Goal: Information Seeking & Learning: Learn about a topic

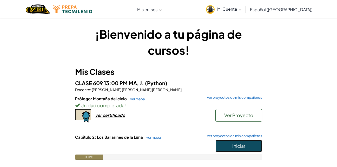
click at [238, 145] on span "Iniciar" at bounding box center [238, 146] width 13 height 6
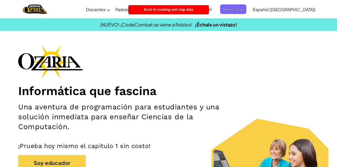
click at [215, 7] on span "Iniciar sesión" at bounding box center [201, 9] width 28 height 10
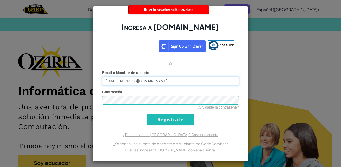
type input "al07184383@tecmilenio.mx"
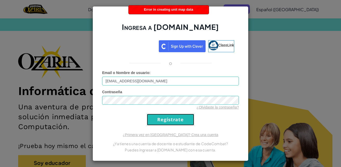
click at [168, 122] on input "Regístrate" at bounding box center [170, 120] width 47 height 12
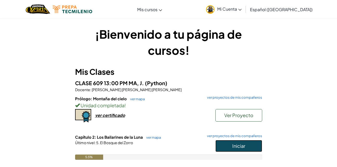
click at [230, 147] on button "Iniciar" at bounding box center [238, 146] width 47 height 12
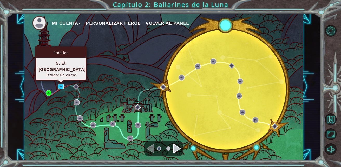
click at [60, 85] on img at bounding box center [61, 87] width 6 height 6
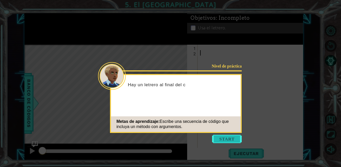
click at [222, 137] on button "Start" at bounding box center [227, 139] width 30 height 8
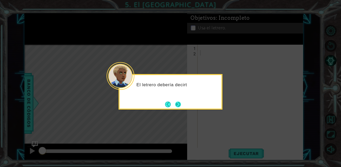
click at [178, 105] on button "Next" at bounding box center [178, 105] width 6 height 6
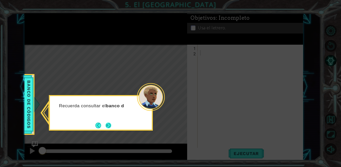
click at [105, 128] on button "Next" at bounding box center [108, 126] width 6 height 6
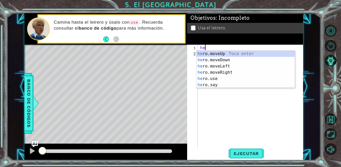
scroll to position [0, 0]
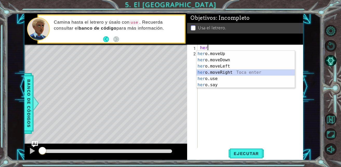
type textarea "hero.moveRight(1)"
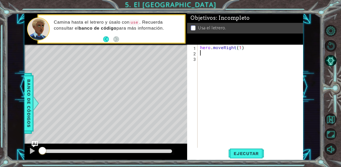
scroll to position [0, 0]
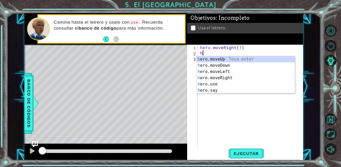
type textarea "hero.moveUp(1)"
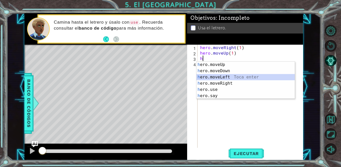
type textarea "hero.moveLeft(1)"
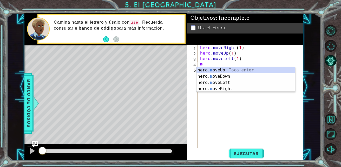
type textarea "hero.moveUp(1)"
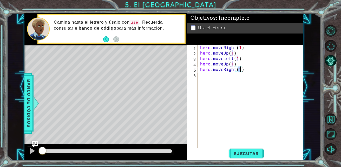
scroll to position [0, 2]
type textarea "hero.moveRight(3)"
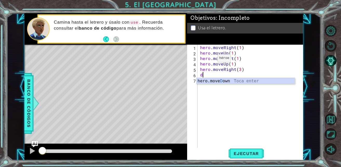
type textarea "hero.moveDown(1)"
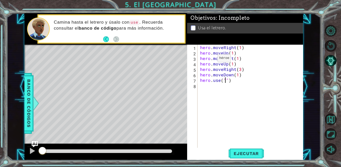
scroll to position [0, 2]
type textarea "hero.use("sign")"
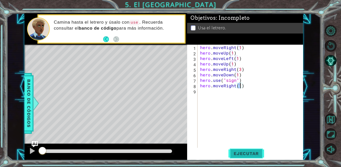
type textarea "hero.moveRight(1)"
click at [239, 153] on span "Ejecutar" at bounding box center [246, 153] width 36 height 5
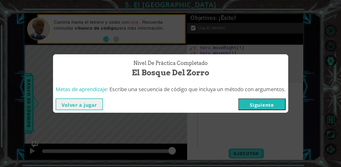
click at [272, 99] on button "Siguiente" at bounding box center [261, 104] width 47 height 12
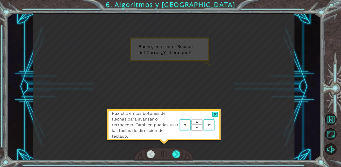
click at [215, 114] on div at bounding box center [215, 114] width 6 height 5
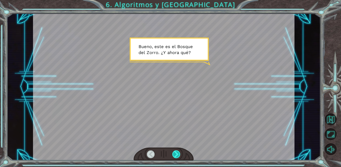
click at [177, 153] on div at bounding box center [176, 154] width 8 height 8
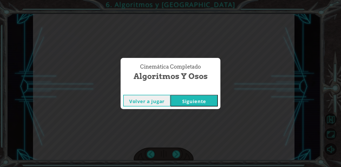
click at [190, 103] on button "Siguiente" at bounding box center [193, 101] width 47 height 12
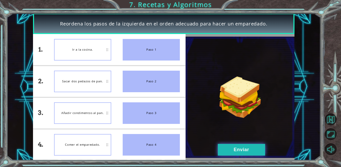
click at [233, 147] on button "Enviar" at bounding box center [241, 150] width 47 height 12
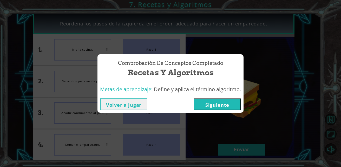
click at [217, 105] on button "Siguiente" at bounding box center [216, 104] width 47 height 12
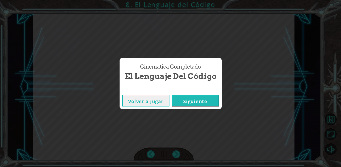
click at [214, 104] on button "Siguiente" at bounding box center [195, 101] width 47 height 12
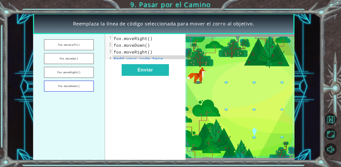
click at [76, 88] on button "fox.moveDown()" at bounding box center [69, 86] width 50 height 11
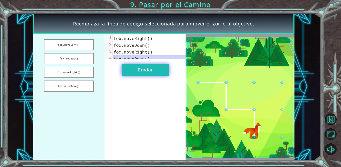
click at [159, 73] on button "Enviar" at bounding box center [145, 70] width 47 height 12
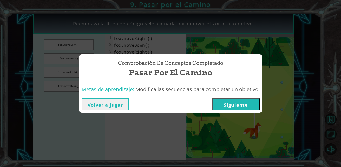
click at [242, 106] on button "Siguiente" at bounding box center [235, 104] width 47 height 12
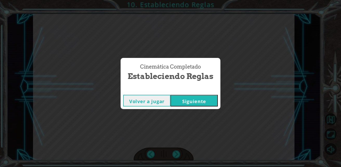
click at [215, 104] on button "Siguiente" at bounding box center [193, 101] width 47 height 12
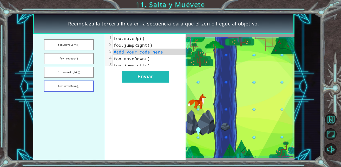
click at [78, 85] on button "fox.moveDown()" at bounding box center [69, 86] width 50 height 11
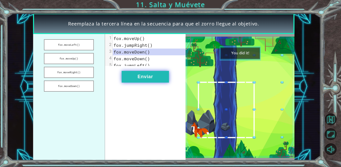
click at [149, 81] on button "Enviar" at bounding box center [145, 77] width 47 height 12
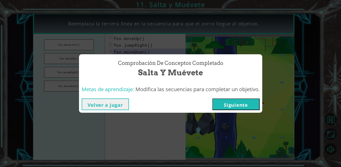
click at [241, 102] on button "Siguiente" at bounding box center [235, 104] width 47 height 12
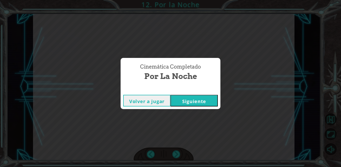
click at [200, 102] on button "Siguiente" at bounding box center [193, 101] width 47 height 12
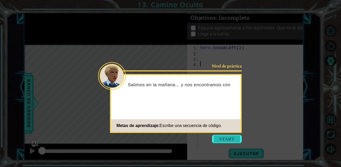
click at [227, 140] on button "Start" at bounding box center [227, 139] width 30 height 8
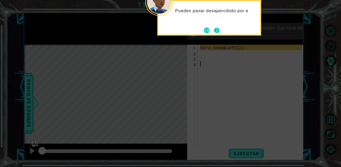
click at [218, 28] on button "Next" at bounding box center [217, 31] width 6 height 6
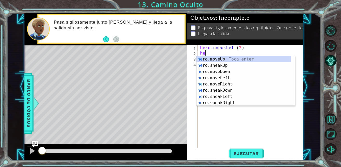
scroll to position [0, 0]
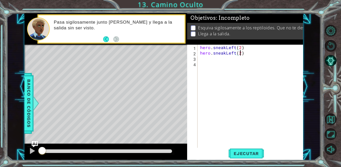
type textarea "hero.sneakLeft(2)"
type textarea "hero.sneakUp(2)"
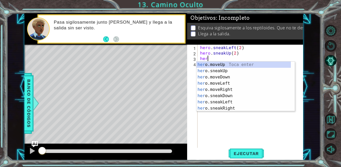
scroll to position [0, 0]
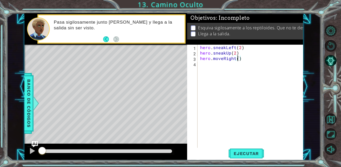
type textarea "hero.moveRight(2)"
click at [248, 150] on button "Ejecutar" at bounding box center [246, 154] width 36 height 12
click at [248, 150] on body "1 ההההההההההההההההההההההההההההההההההההההההההההההההההההההההההההההההההההההההההההה…" at bounding box center [170, 83] width 341 height 167
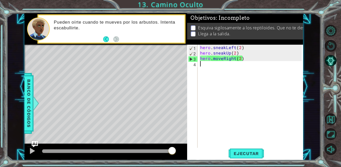
click at [215, 65] on div "hero . sneakLeft ( 2 ) hero . sneakUp ( 2 ) hero . moveRight ( 2 )" at bounding box center [251, 102] width 105 height 115
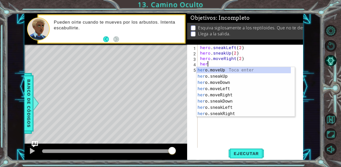
scroll to position [0, 0]
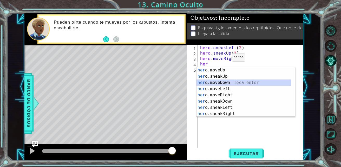
click at [223, 59] on div "hero . sneakLeft ( 2 ) hero . sneakUp ( 2 ) hero . moveRight ( 2 ) her" at bounding box center [251, 102] width 105 height 115
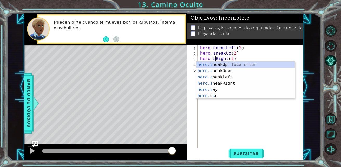
scroll to position [0, 1]
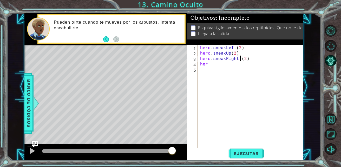
type textarea "hero.sneakRight(2)"
click at [236, 77] on div "hero . sneakLeft ( 2 ) hero . sneakUp ( 2 ) hero . sneakRight ( 2 ) her" at bounding box center [251, 102] width 105 height 115
click at [215, 66] on div "hero . sneakLeft ( 2 ) hero . sneakUp ( 2 ) hero . sneakRight ( 2 ) her" at bounding box center [251, 102] width 105 height 115
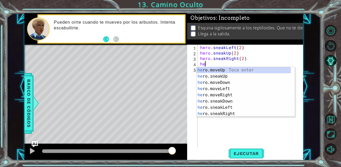
type textarea "h"
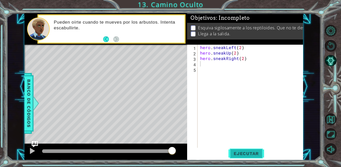
click at [253, 152] on span "Ejecutar" at bounding box center [246, 153] width 36 height 5
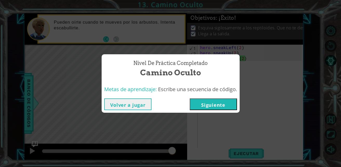
click at [225, 101] on button "Siguiente" at bounding box center [213, 104] width 47 height 12
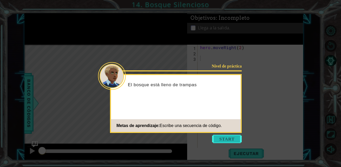
click at [229, 140] on button "Start" at bounding box center [227, 139] width 30 height 8
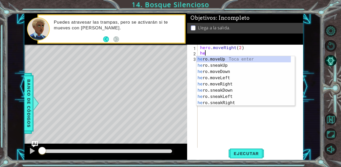
scroll to position [0, 0]
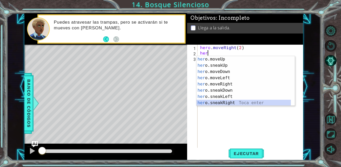
type textarea "hero.sneakRight(1)"
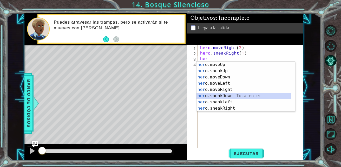
type textarea "hero.sneakDown(1)"
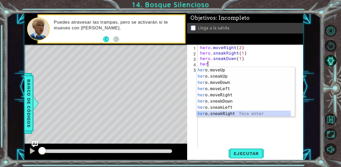
type textarea "hero.sneakRight(1)"
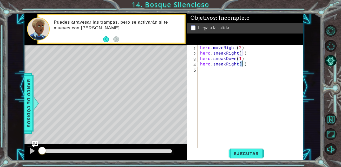
scroll to position [0, 0]
type textarea "hero.sneakRight(2)"
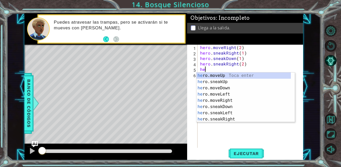
scroll to position [0, 0]
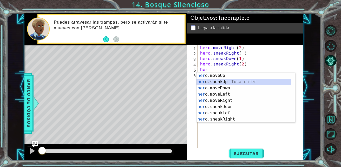
type textarea "hero.sneakUp(1)"
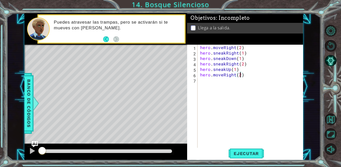
scroll to position [0, 2]
type textarea "hero.moveRight(2)"
click at [246, 155] on span "Ejecutar" at bounding box center [246, 153] width 36 height 5
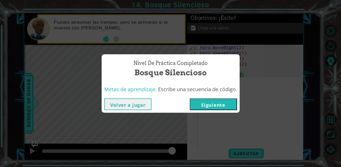
click at [210, 103] on button "Siguiente" at bounding box center [213, 104] width 47 height 12
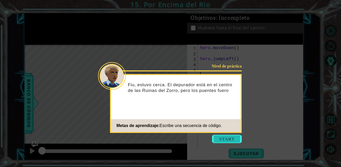
click at [223, 140] on button "Start" at bounding box center [227, 139] width 30 height 8
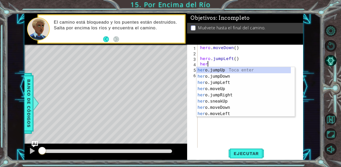
scroll to position [0, 0]
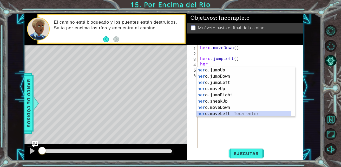
type textarea "hero.moveLeft(1)"
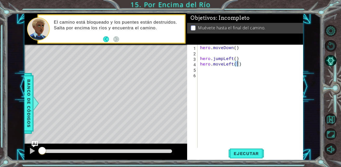
scroll to position [0, 0]
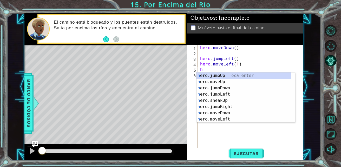
type textarea "her"
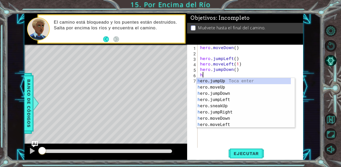
type textarea "her"
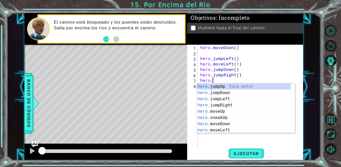
scroll to position [0, 1]
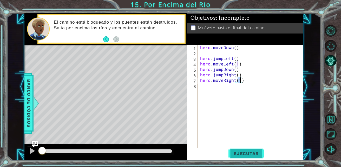
type textarea "hero.moveRight(1)"
click at [250, 152] on span "Ejecutar" at bounding box center [246, 153] width 36 height 5
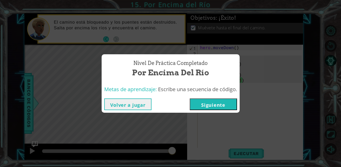
click at [226, 108] on button "Siguiente" at bounding box center [213, 104] width 47 height 12
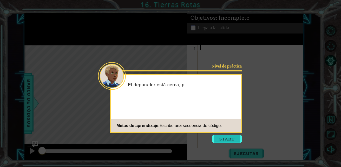
click at [231, 137] on button "Start" at bounding box center [227, 139] width 30 height 8
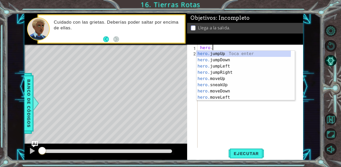
scroll to position [0, 1]
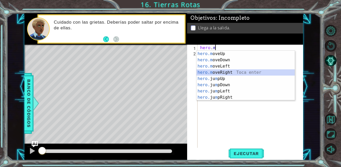
type textarea "hero.moveRight(1)"
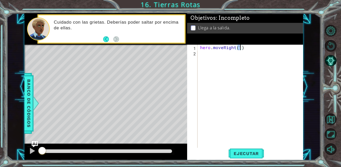
scroll to position [0, 0]
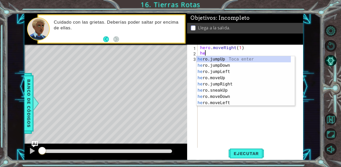
type textarea "her"
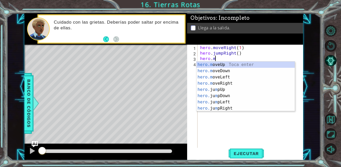
scroll to position [0, 1]
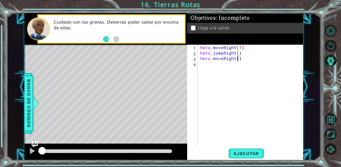
type textarea "hero.moveRight(2)"
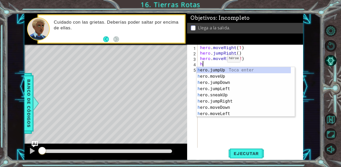
type textarea "her"
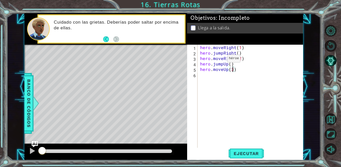
scroll to position [0, 2]
type textarea "hero.moveUp(2)"
type textarea "hero.moveRight(2)"
click at [248, 152] on span "Ejecutar" at bounding box center [246, 153] width 36 height 5
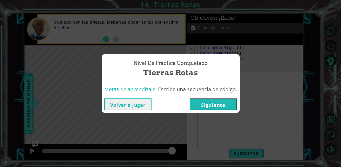
click at [211, 104] on button "Siguiente" at bounding box center [213, 104] width 47 height 12
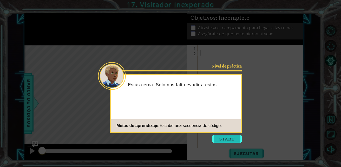
click at [237, 135] on button "Start" at bounding box center [227, 139] width 30 height 8
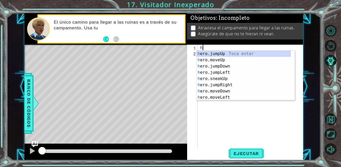
type textarea "her"
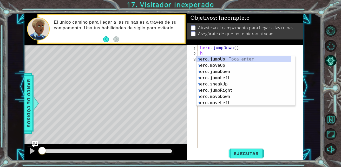
type textarea "her"
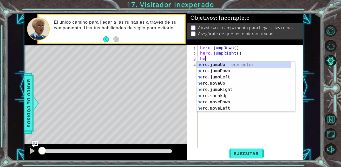
scroll to position [0, 0]
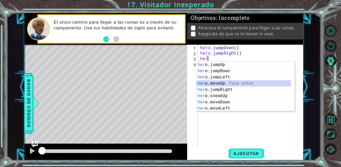
type textarea "hero.moveUp(1)"
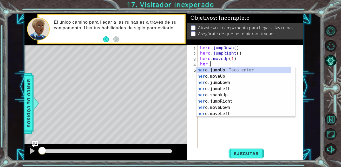
scroll to position [0, 1]
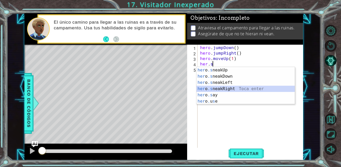
type textarea "hero.sneakRight(1)"
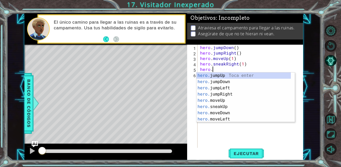
scroll to position [0, 1]
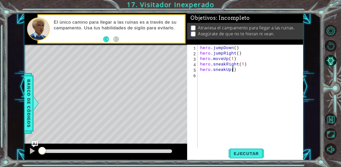
type textarea "hero.sneakUp(2)"
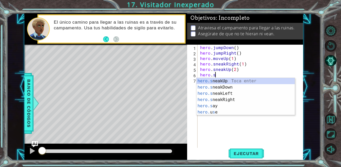
scroll to position [0, 1]
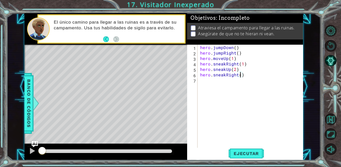
type textarea "hero.sneakRight(2)"
type textarea "hero.sneakDown(2)"
click at [241, 148] on button "Ejecutar" at bounding box center [246, 154] width 36 height 12
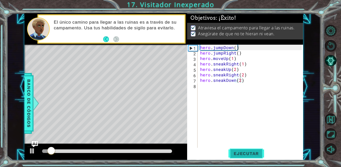
click at [241, 148] on button "Ejecutar" at bounding box center [246, 154] width 36 height 12
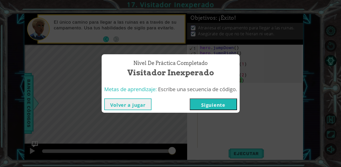
click at [216, 106] on button "Siguiente" at bounding box center [213, 104] width 47 height 12
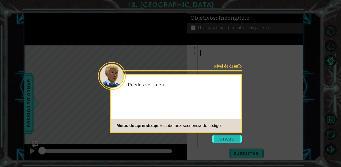
click at [226, 135] on button "Start" at bounding box center [227, 139] width 30 height 8
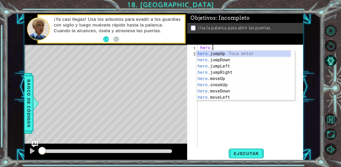
scroll to position [0, 1]
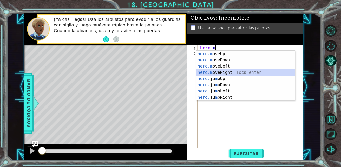
type textarea "hero.moveRight(1)"
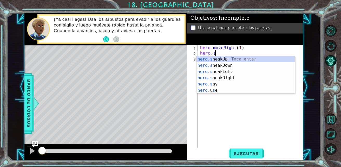
type textarea "hero.sneakUp(1)"
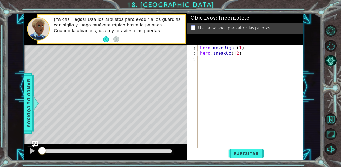
scroll to position [0, 2]
type textarea "hero.sneakUp(2)"
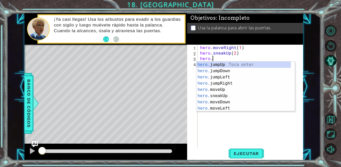
scroll to position [0, 1]
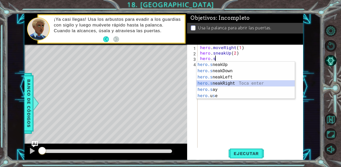
type textarea "hero.sneakRight(1)"
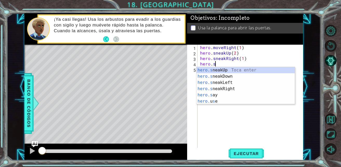
type textarea "hero.sneakUp(1)"
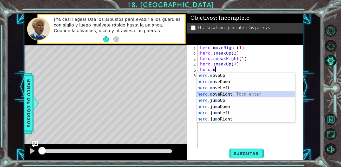
type textarea "hero.moveRight(1)"
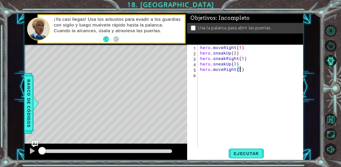
scroll to position [0, 0]
type textarea "hero.moveRight(2)"
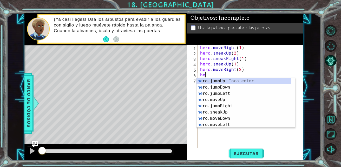
scroll to position [0, 0]
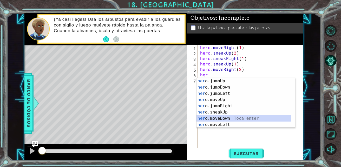
type textarea "hero.moveDown(1)"
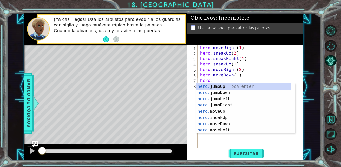
type textarea "hero.j"
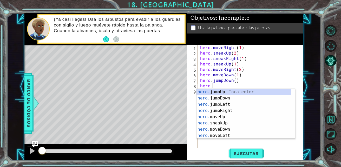
scroll to position [0, 1]
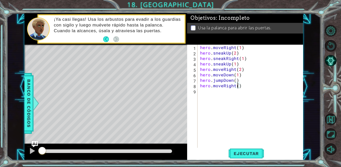
type textarea "hero.moveRight(2)"
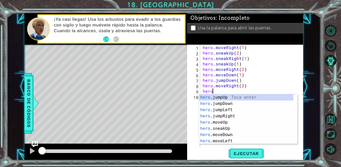
scroll to position [0, 1]
type textarea "hero.j"
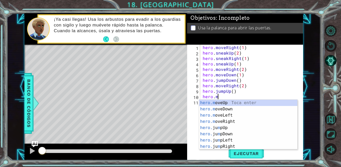
scroll to position [0, 1]
type textarea "hero.moveUp(1)"
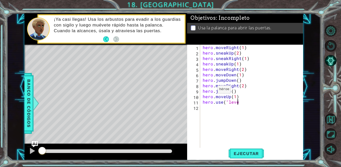
scroll to position [0, 2]
click at [247, 156] on button "Ejecutar" at bounding box center [246, 154] width 36 height 12
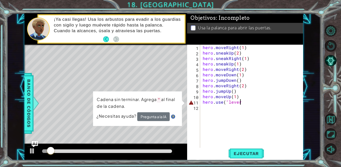
click at [245, 103] on div "hero . moveRight ( 1 ) hero . sneakUp ( 2 ) hero . sneakRight ( 1 ) hero . snea…" at bounding box center [253, 102] width 103 height 115
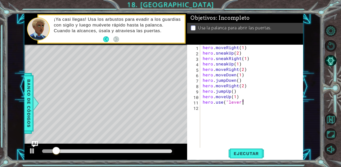
scroll to position [0, 2]
type textarea "hero.use("lever")"
click at [239, 153] on span "Ejecutar" at bounding box center [246, 153] width 36 height 5
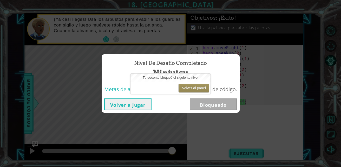
click at [200, 89] on button "Volver al panel" at bounding box center [193, 88] width 31 height 9
click at [199, 85] on button "Volver al panel" at bounding box center [193, 88] width 31 height 9
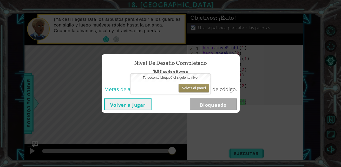
click at [199, 85] on button "Volver al panel" at bounding box center [193, 88] width 31 height 9
click at [198, 89] on button "Volver al panel" at bounding box center [193, 88] width 31 height 9
click at [198, 86] on button "Volver al panel" at bounding box center [193, 88] width 31 height 9
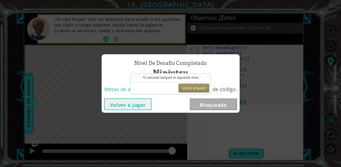
click at [198, 86] on button "Volver al panel" at bounding box center [193, 88] width 31 height 9
